Goal: Transaction & Acquisition: Purchase product/service

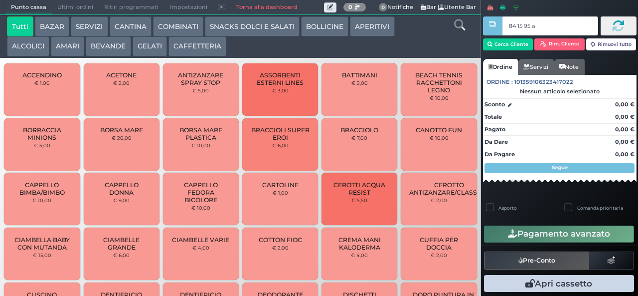
type input "84 15 95 af"
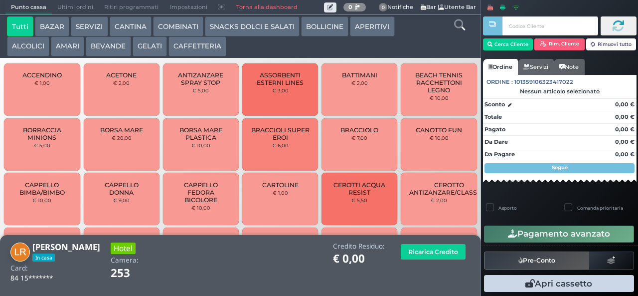
click at [206, 47] on button "CAFFETTERIA" at bounding box center [198, 46] width 58 height 20
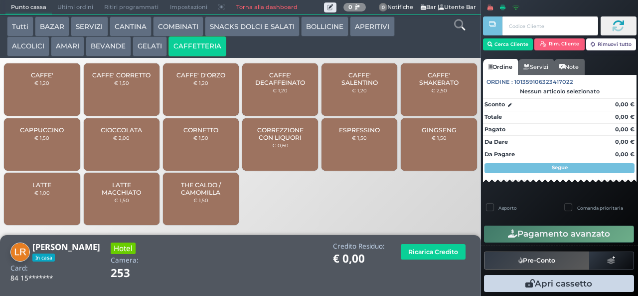
click at [48, 79] on span "CAFFE'" at bounding box center [42, 74] width 22 height 7
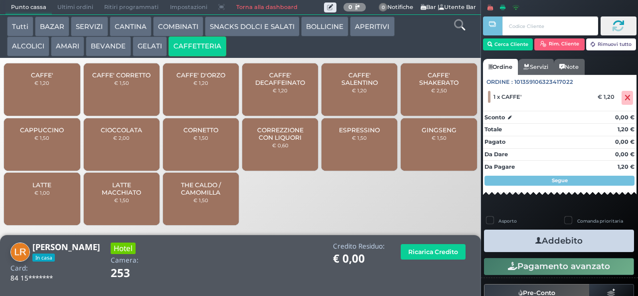
click at [441, 134] on span "GINGSENG" at bounding box center [439, 129] width 35 height 7
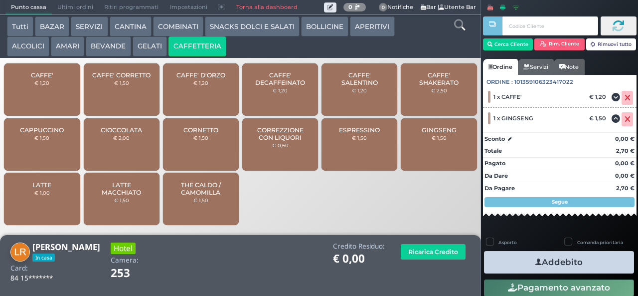
click at [568, 259] on button "Addebito" at bounding box center [559, 262] width 150 height 22
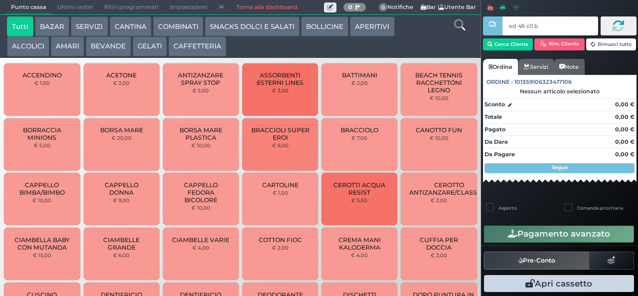
type input "ed 46 c0 b9"
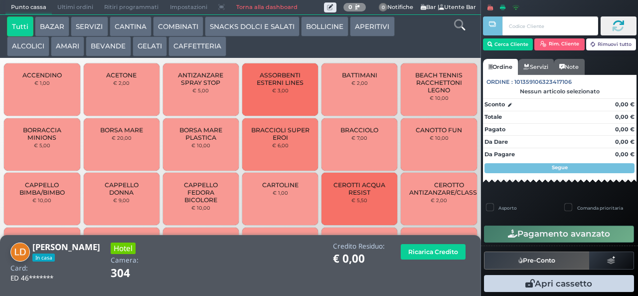
click at [117, 46] on button "BEVANDE" at bounding box center [108, 46] width 45 height 20
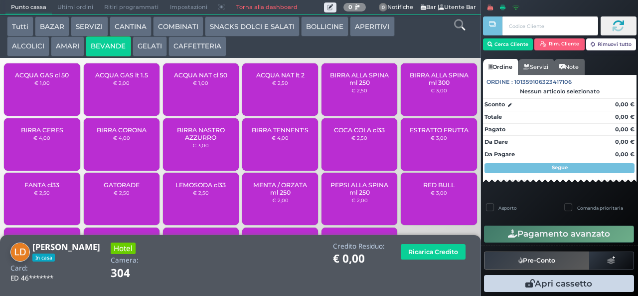
click at [65, 94] on div "ACQUA GAS cl 50 € 1,00" at bounding box center [42, 89] width 76 height 52
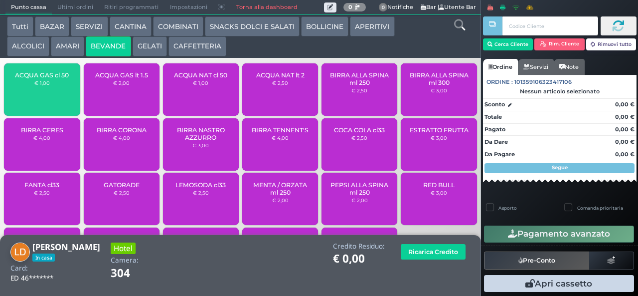
click at [61, 79] on span "ACQUA GAS cl 50" at bounding box center [42, 74] width 54 height 7
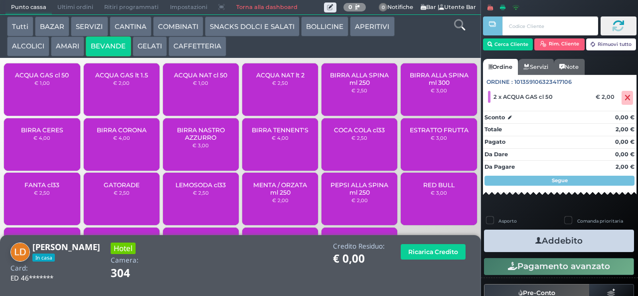
click at [567, 244] on button "Addebito" at bounding box center [559, 240] width 150 height 22
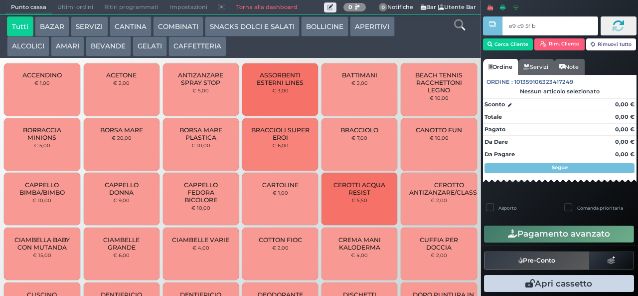
type input "e9 c9 5f bb"
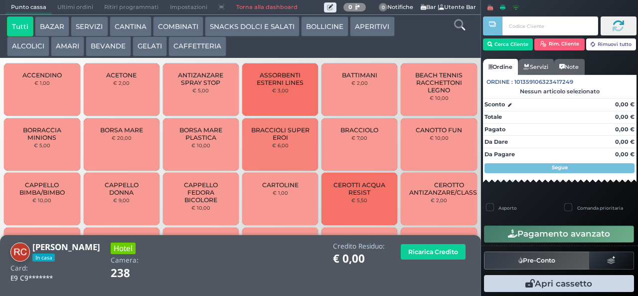
click at [204, 52] on button "CAFFETTERIA" at bounding box center [198, 46] width 58 height 20
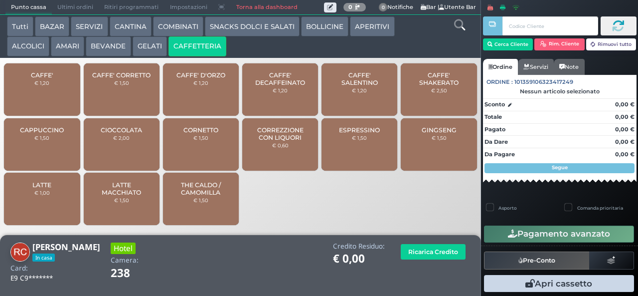
click at [52, 134] on span "CAPPUCCINO" at bounding box center [42, 129] width 44 height 7
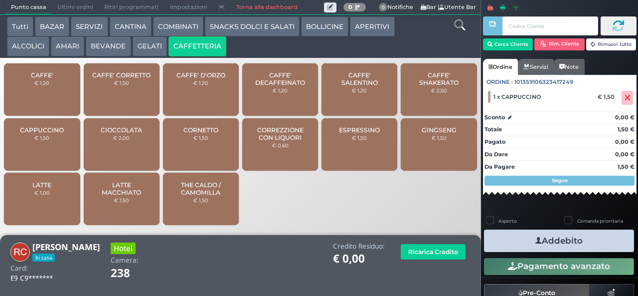
click at [55, 134] on span "CAPPUCCINO" at bounding box center [42, 129] width 44 height 7
click at [550, 240] on button "Addebito" at bounding box center [559, 240] width 150 height 22
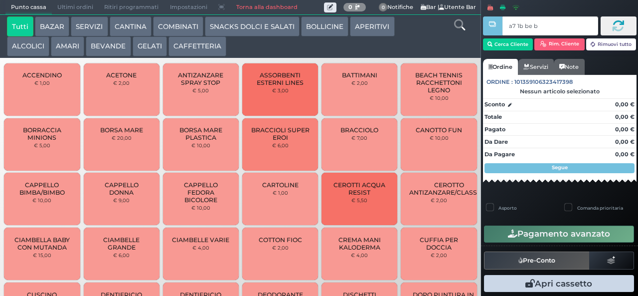
type input "a7 1b be b9"
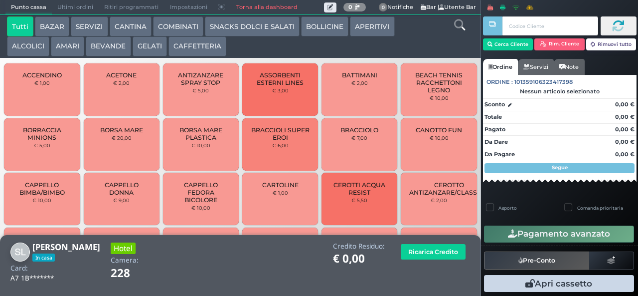
click at [195, 55] on button "CAFFETTERIA" at bounding box center [198, 46] width 58 height 20
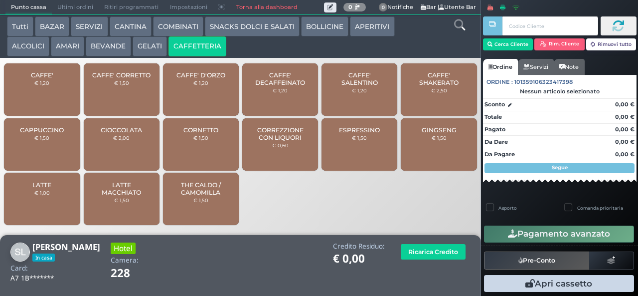
click at [61, 98] on div "CAFFE' € 1,20" at bounding box center [42, 89] width 76 height 52
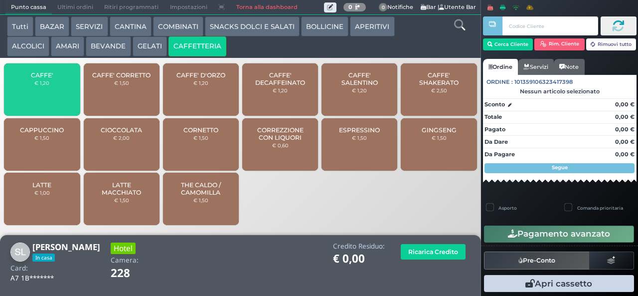
click at [63, 92] on div "CAFFE' € 1,20" at bounding box center [42, 89] width 76 height 52
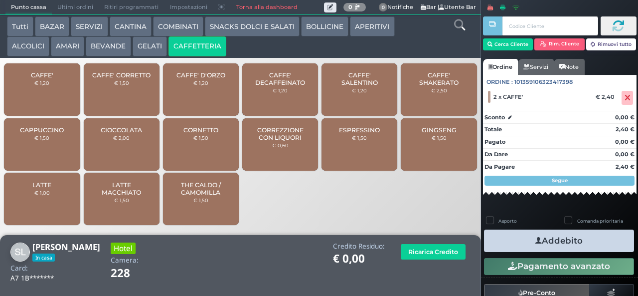
click at [553, 237] on button "Addebito" at bounding box center [559, 240] width 150 height 22
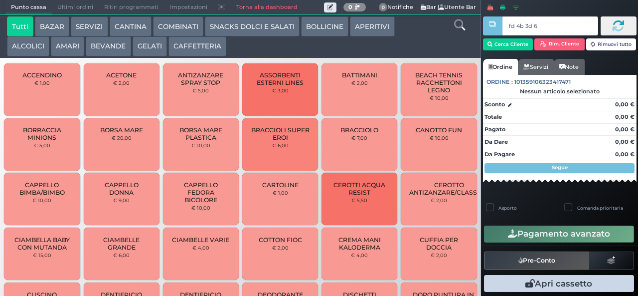
type input "fd 4b 3d 67"
